Goal: Task Accomplishment & Management: Use online tool/utility

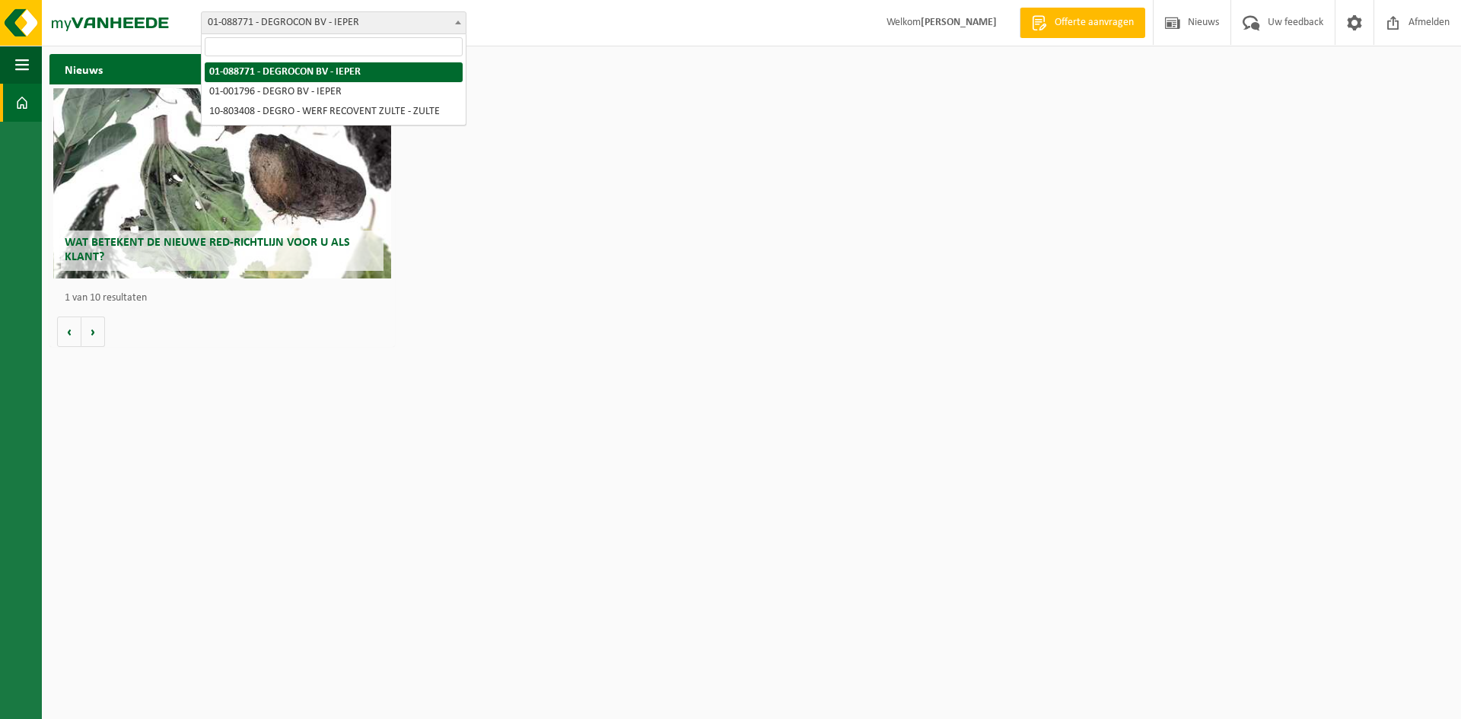
click at [426, 23] on span "01-088771 - DEGROCON BV - IEPER" at bounding box center [334, 22] width 264 height 21
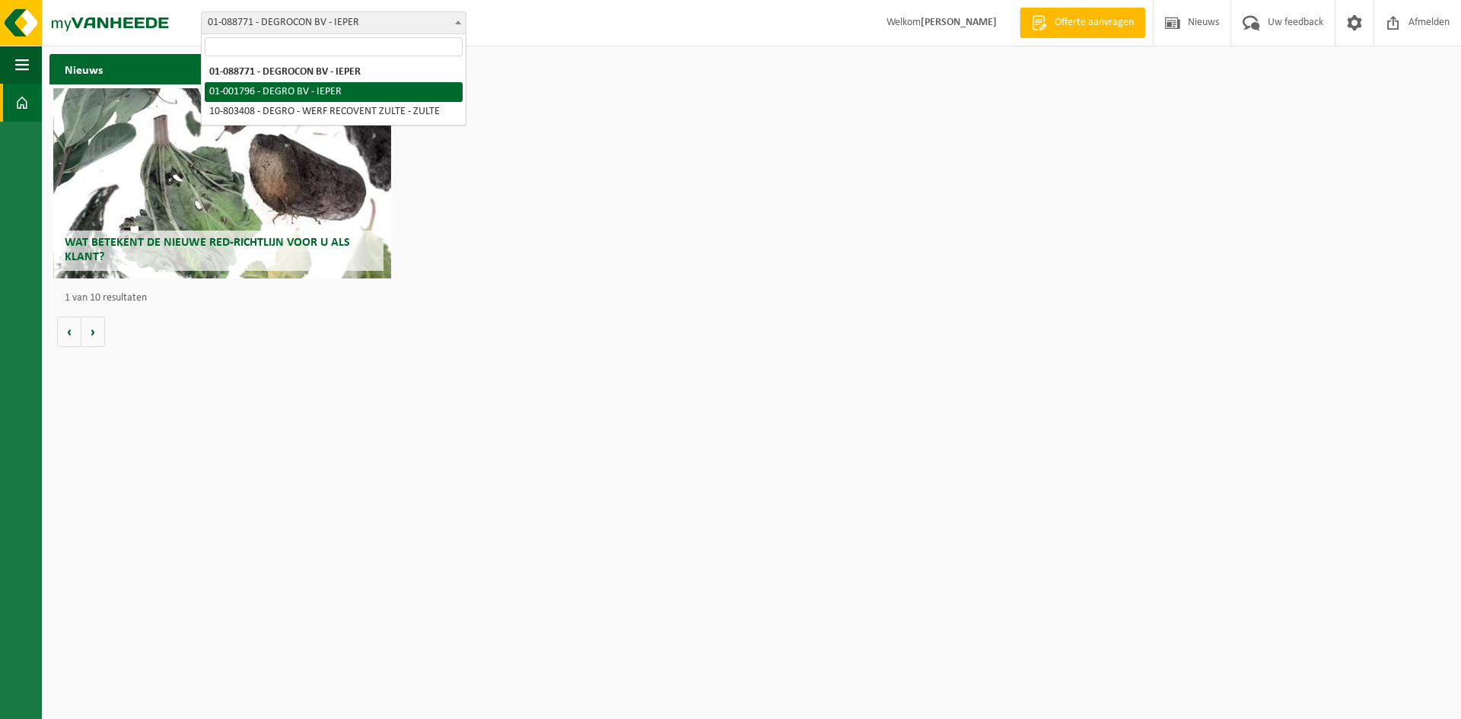
select select "36035"
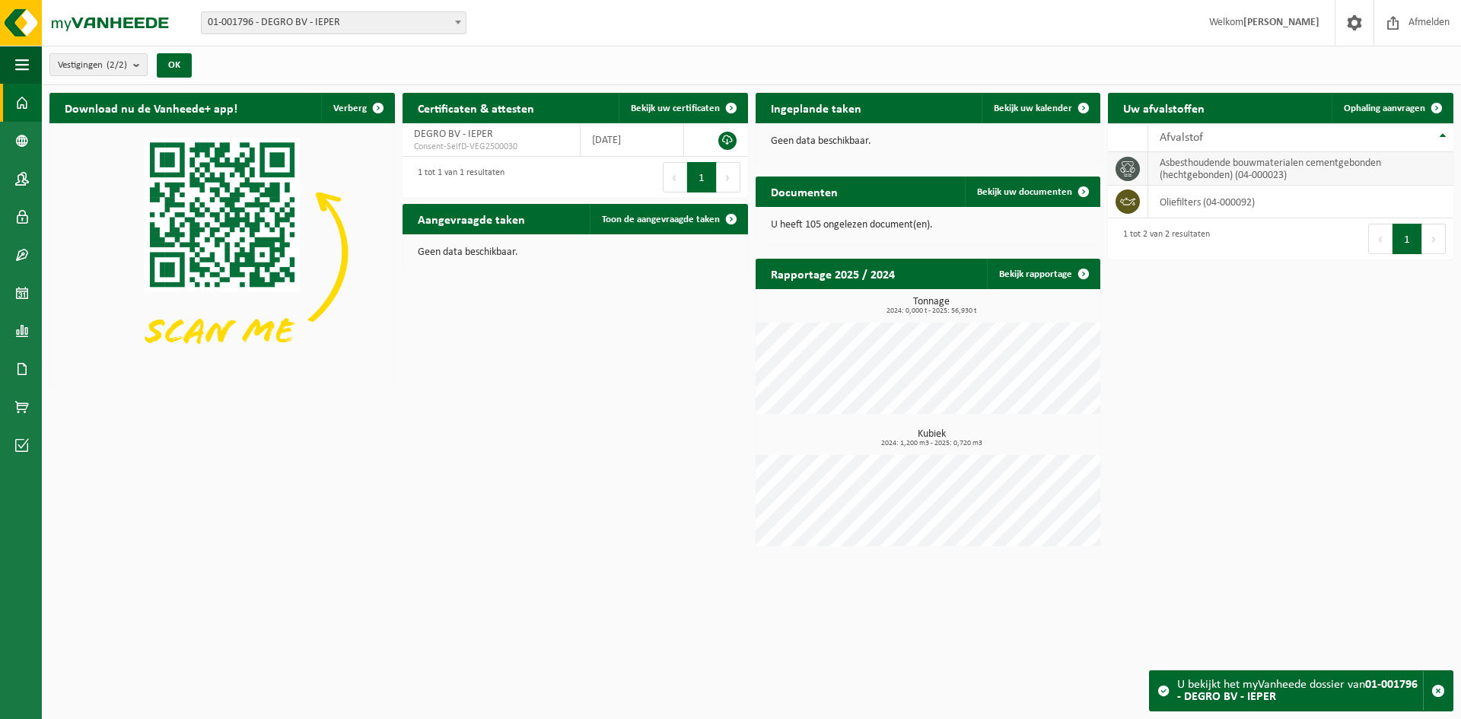
click at [1214, 176] on td "asbesthoudende bouwmaterialen cementgebonden (hechtgebonden) (04-000023)" at bounding box center [1300, 168] width 305 height 33
click at [1375, 103] on span "Ophaling aanvragen" at bounding box center [1384, 108] width 81 height 10
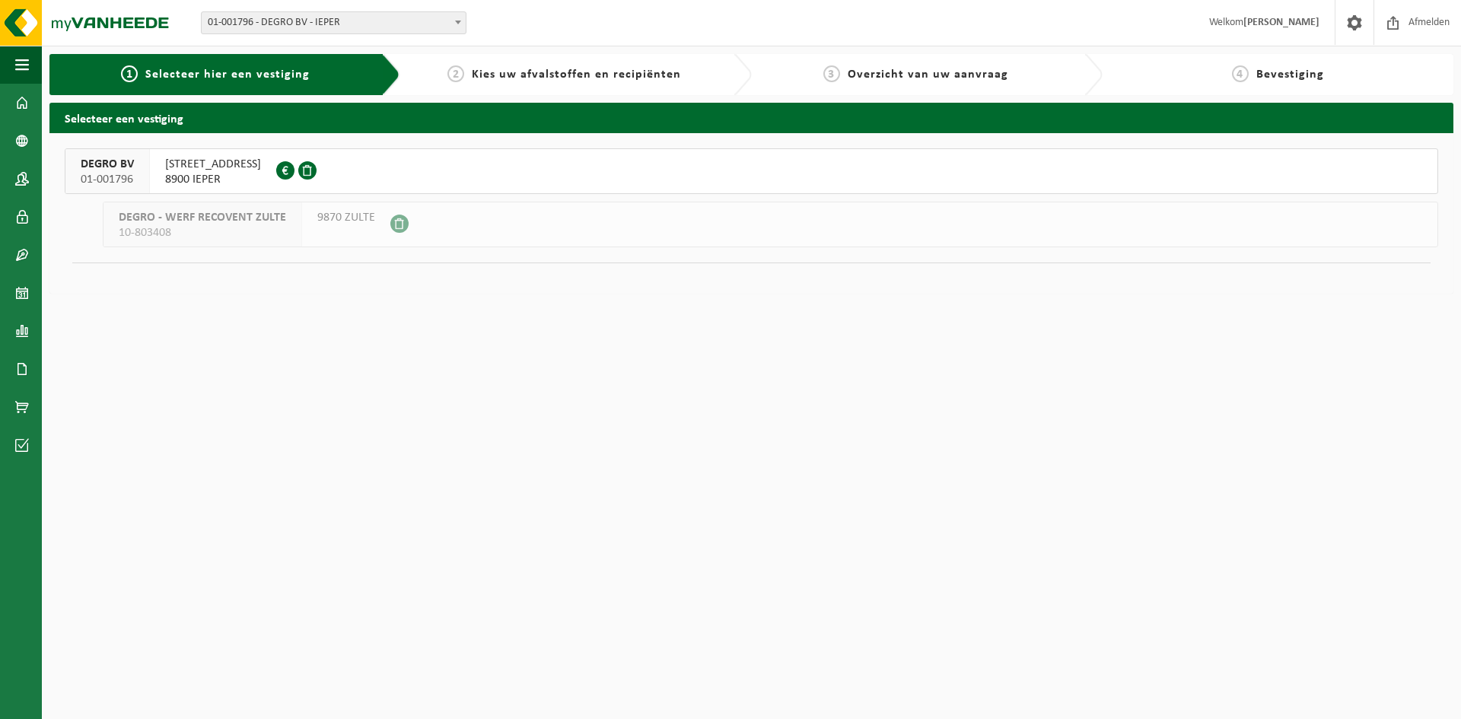
click at [204, 167] on span "ROZENDAALSTRAAT 111" at bounding box center [213, 164] width 96 height 15
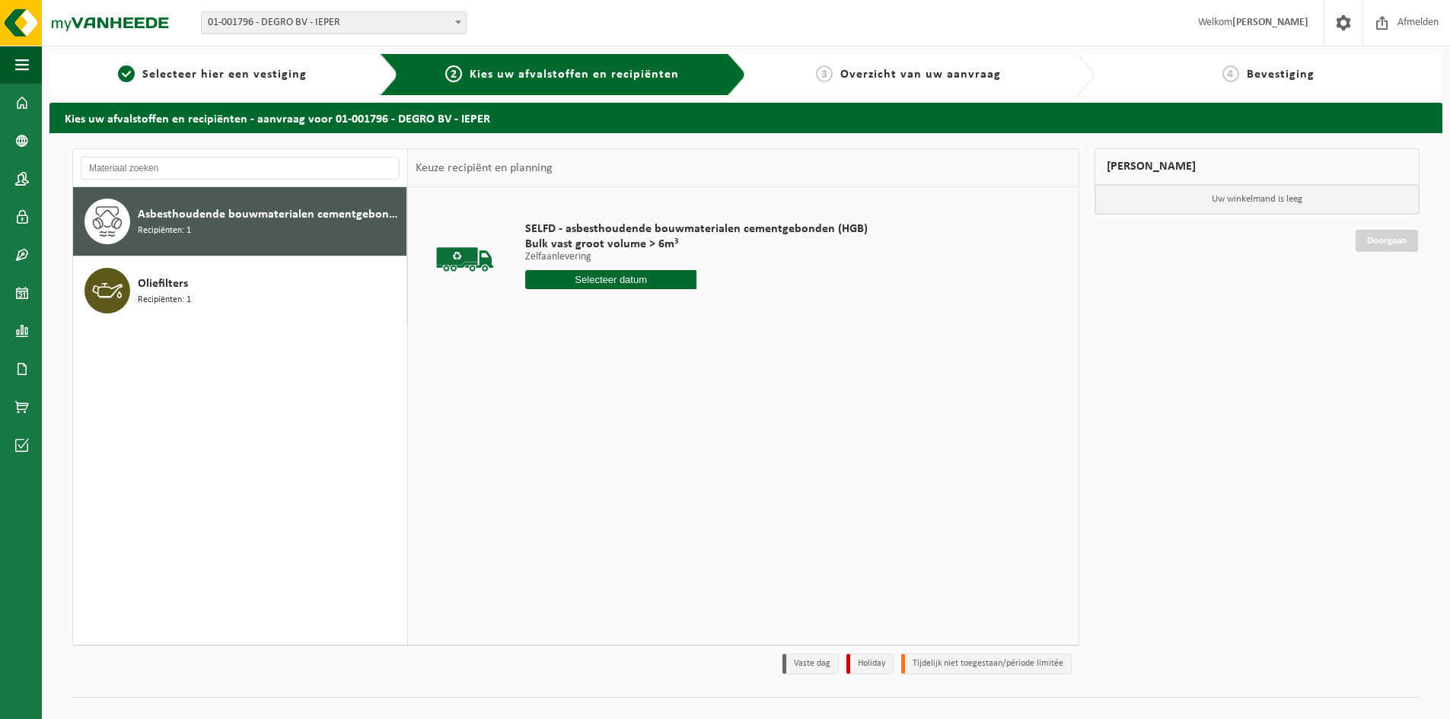
click at [623, 280] on input "text" at bounding box center [610, 279] width 171 height 19
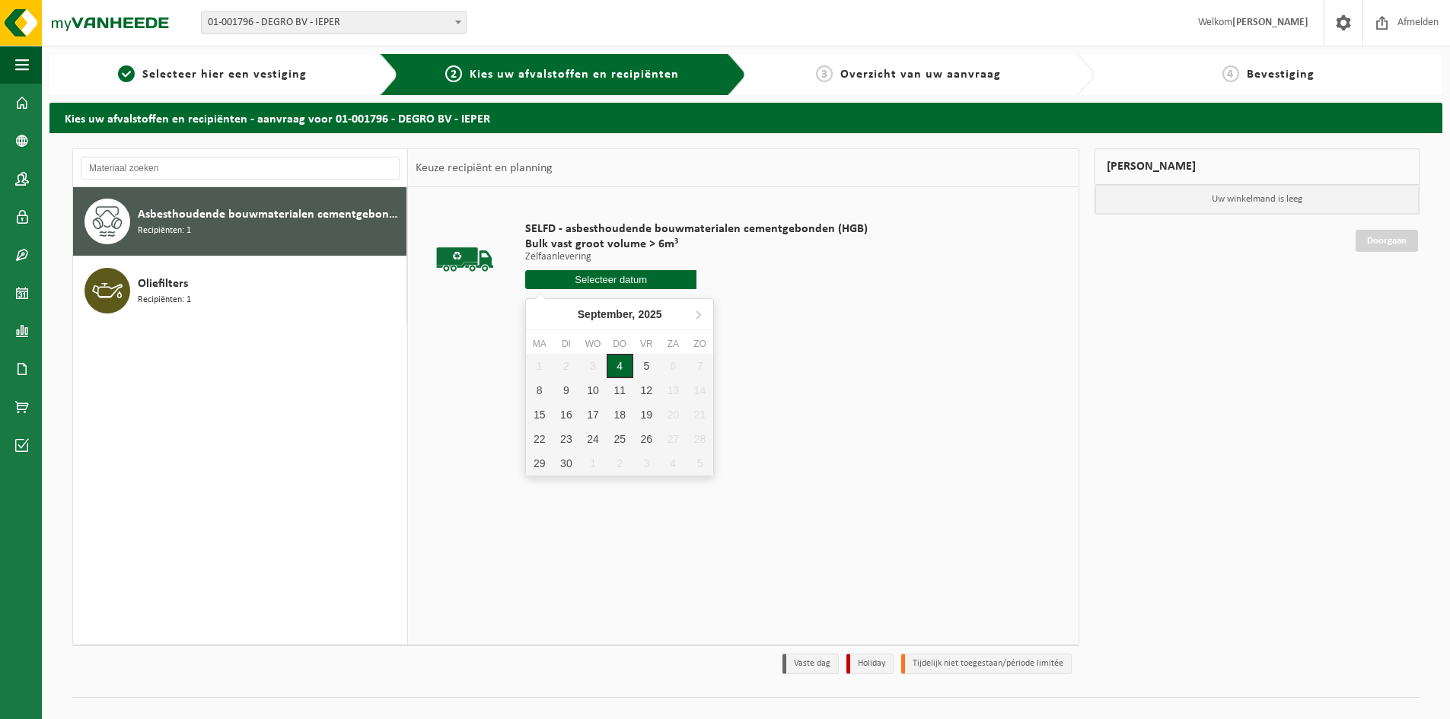
click at [613, 370] on div "4" at bounding box center [619, 366] width 27 height 24
type input "Van 2025-09-04"
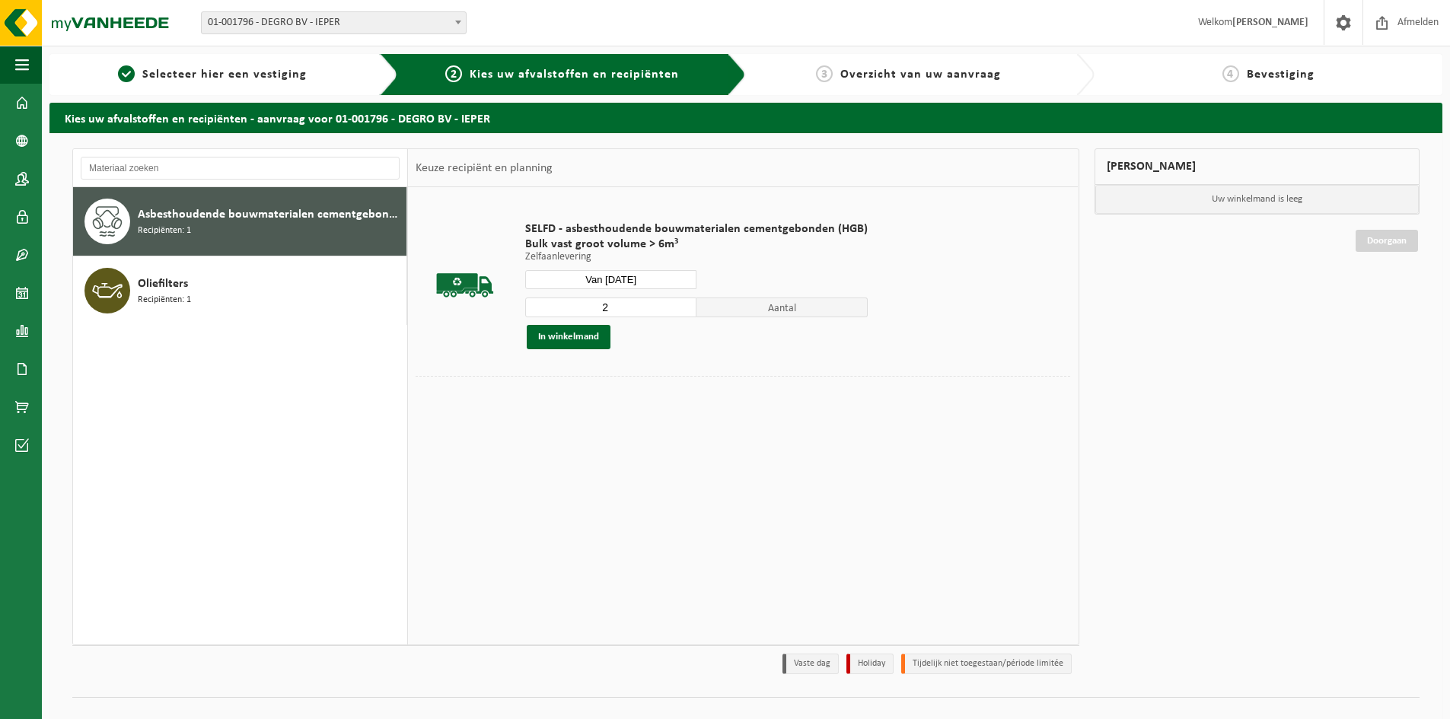
type input "2"
click at [681, 304] on input "2" at bounding box center [610, 308] width 171 height 20
click at [589, 336] on button "In winkelmand" at bounding box center [569, 337] width 84 height 24
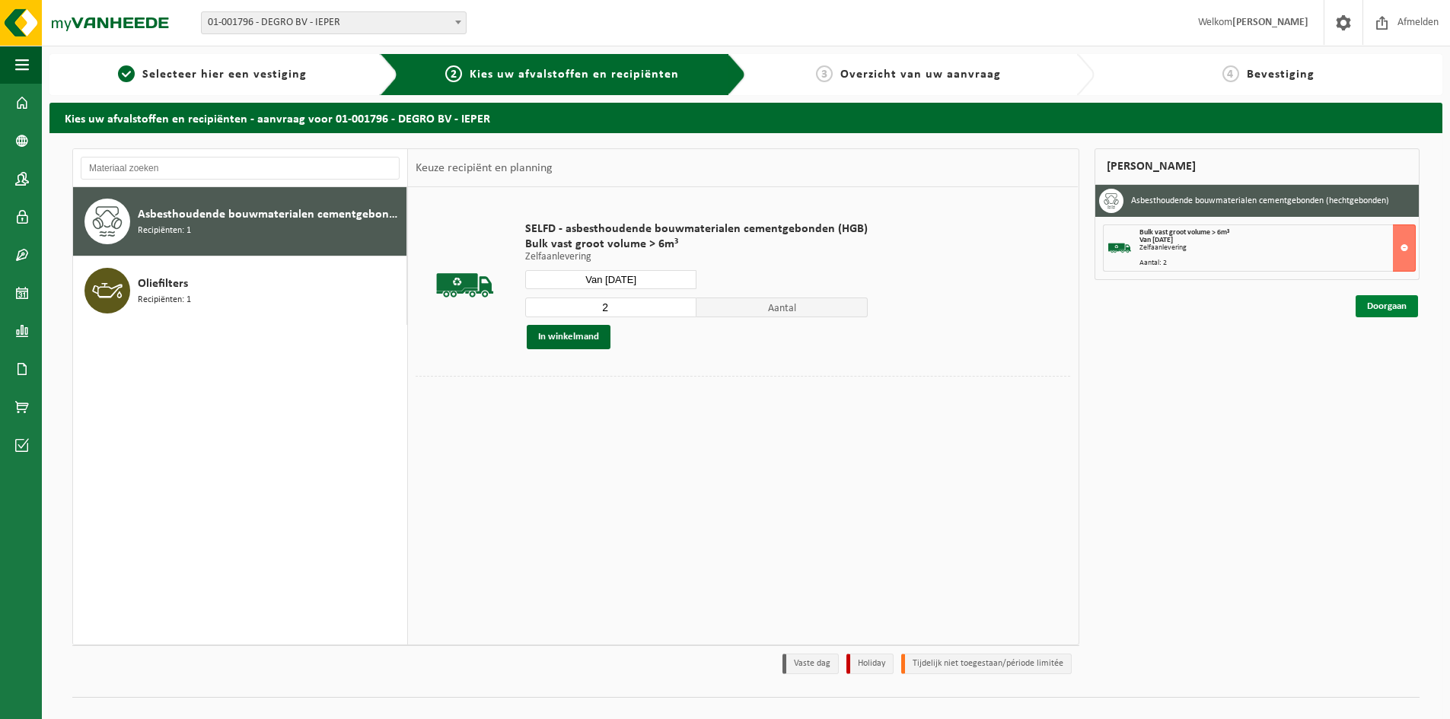
click at [1378, 307] on link "Doorgaan" at bounding box center [1386, 306] width 62 height 22
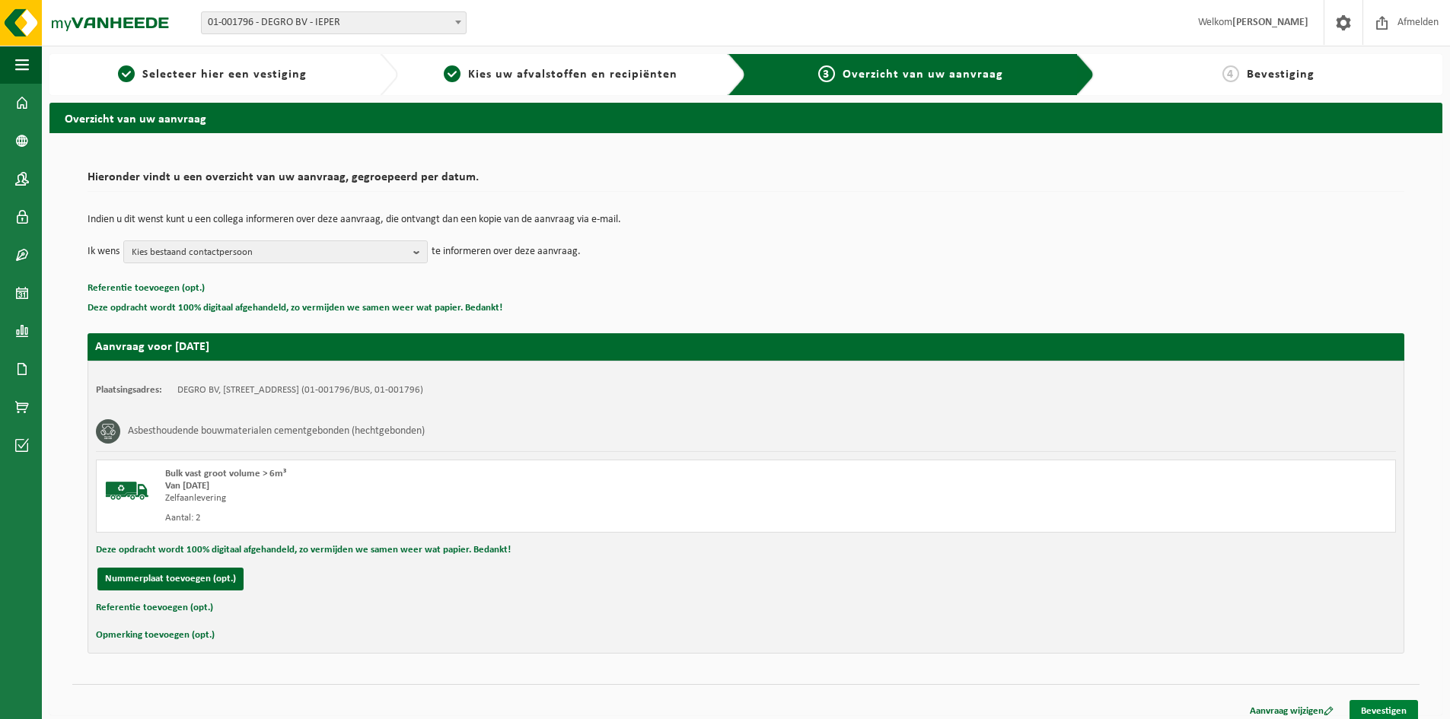
click at [1388, 703] on link "Bevestigen" at bounding box center [1383, 711] width 68 height 22
